Goal: Task Accomplishment & Management: Manage account settings

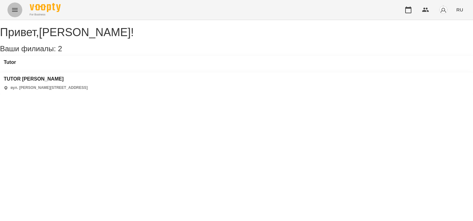
click at [16, 9] on icon "Menu" at bounding box center [14, 9] width 7 height 7
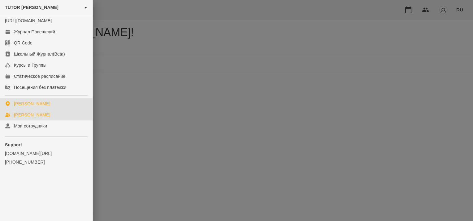
click at [26, 118] on div "[PERSON_NAME]" at bounding box center [32, 115] width 36 height 6
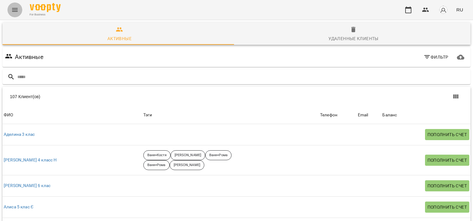
click at [13, 7] on icon "Menu" at bounding box center [14, 9] width 7 height 7
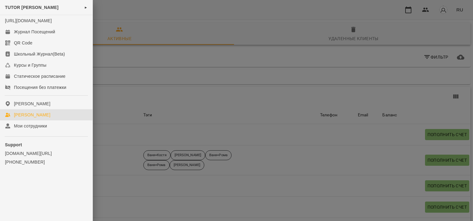
click at [324, 19] on div at bounding box center [236, 110] width 473 height 221
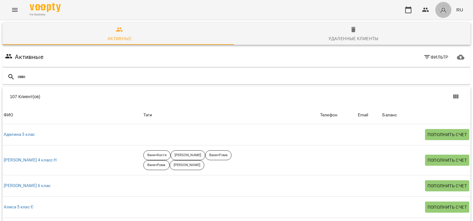
click at [442, 13] on img "button" at bounding box center [443, 10] width 9 height 9
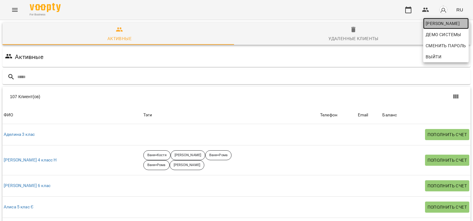
click at [441, 22] on span "[PERSON_NAME]" at bounding box center [445, 23] width 41 height 7
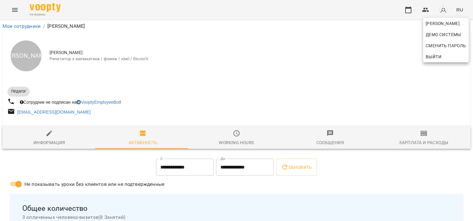
drag, startPoint x: 471, startPoint y: 57, endPoint x: 474, endPoint y: 68, distance: 11.2
drag, startPoint x: 472, startPoint y: 68, endPoint x: 442, endPoint y: 88, distance: 36.4
click at [442, 88] on div at bounding box center [236, 110] width 473 height 221
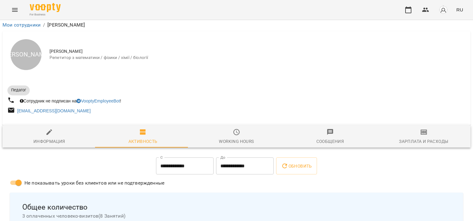
scroll to position [195, 0]
